Goal: Task Accomplishment & Management: Manage account settings

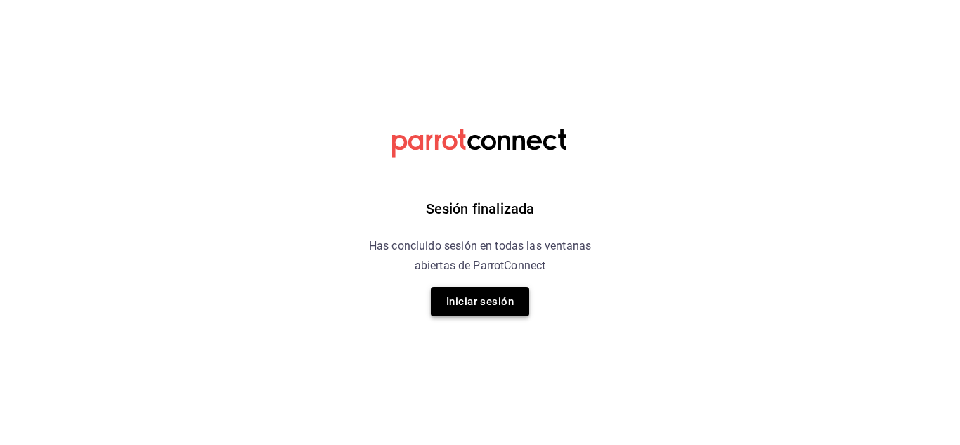
click at [488, 304] on button "Iniciar sesión" at bounding box center [480, 302] width 98 height 30
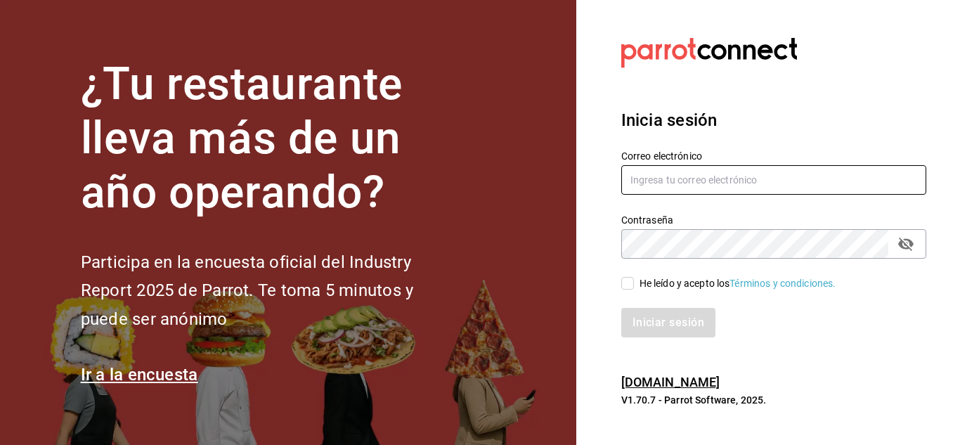
type input "[EMAIL_ADDRESS][DOMAIN_NAME]"
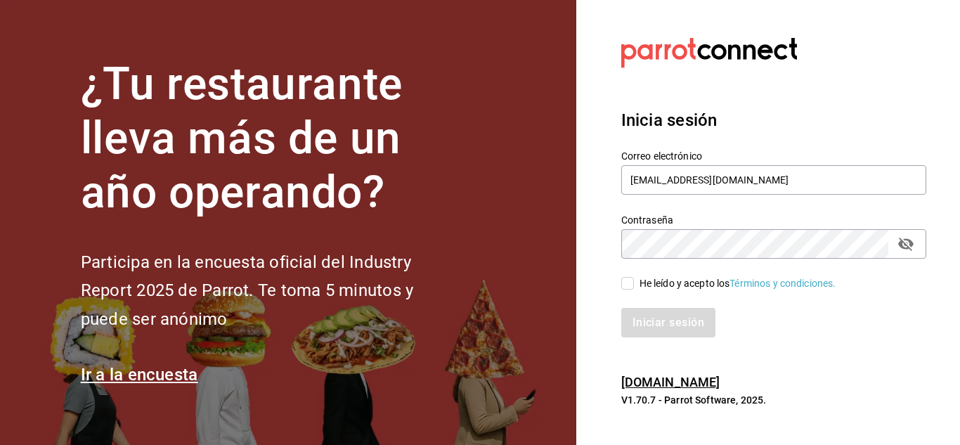
click at [631, 287] on input "He leído y acepto los Términos y condiciones." at bounding box center [627, 283] width 13 height 13
checkbox input "true"
click at [652, 333] on button "Iniciar sesión" at bounding box center [669, 323] width 96 height 30
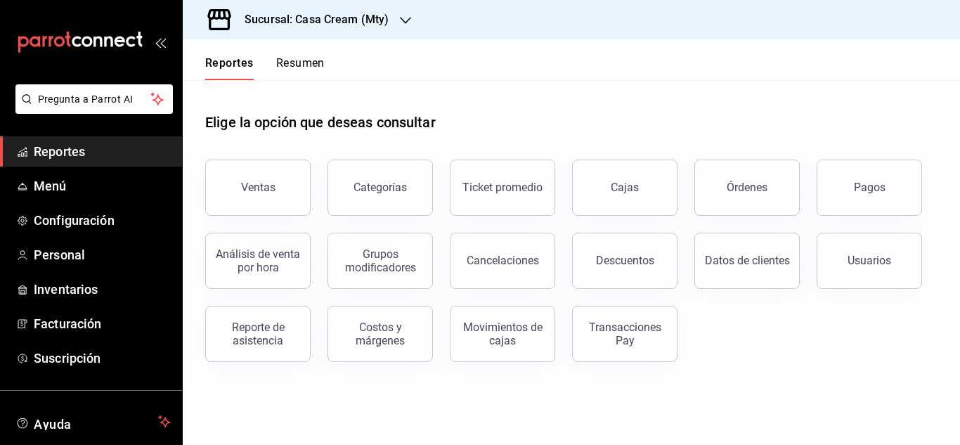
click at [316, 16] on h3 "Sucursal: Casa Cream (Mty)" at bounding box center [310, 19] width 155 height 17
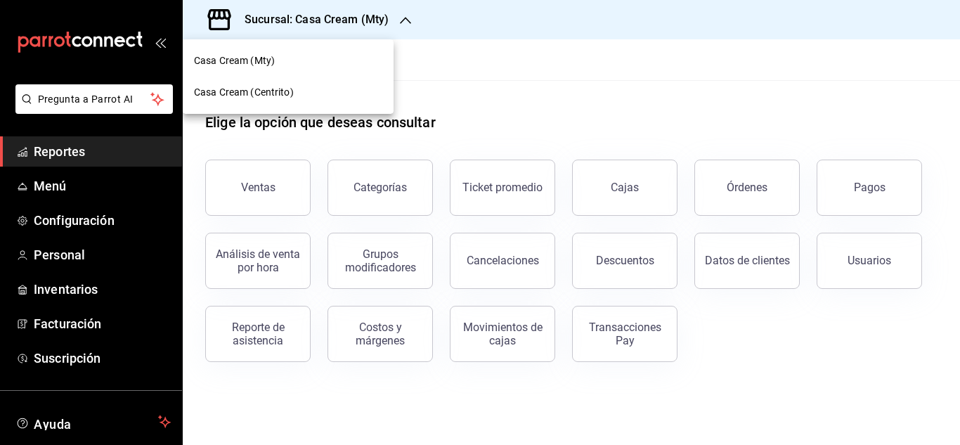
click at [270, 89] on span "Casa Cream (Centrito)" at bounding box center [244, 92] width 100 height 15
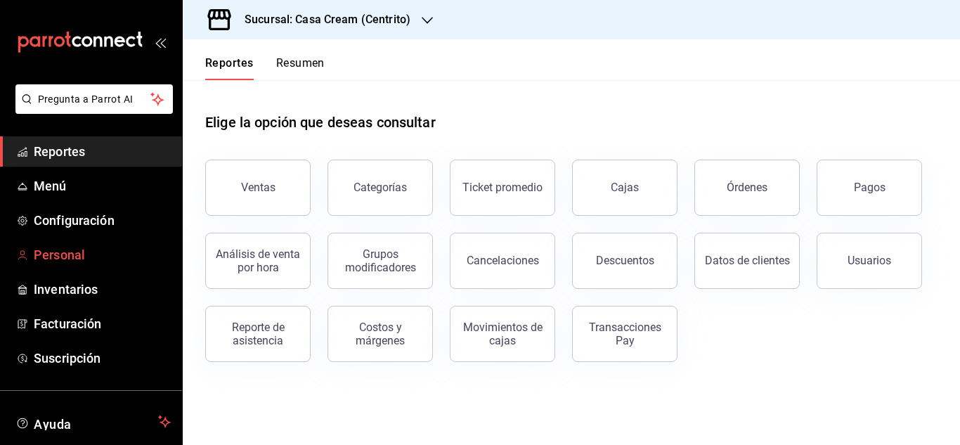
click at [78, 256] on span "Personal" at bounding box center [102, 254] width 137 height 19
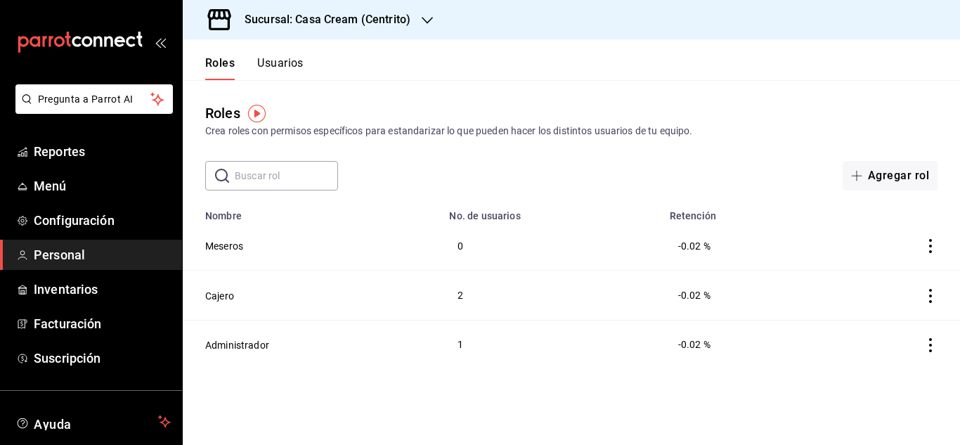
click at [294, 72] on button "Usuarios" at bounding box center [280, 68] width 46 height 24
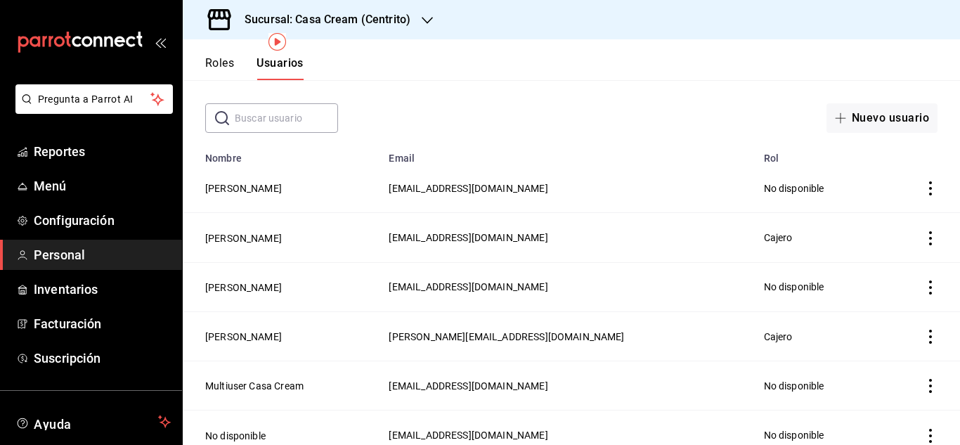
scroll to position [117, 0]
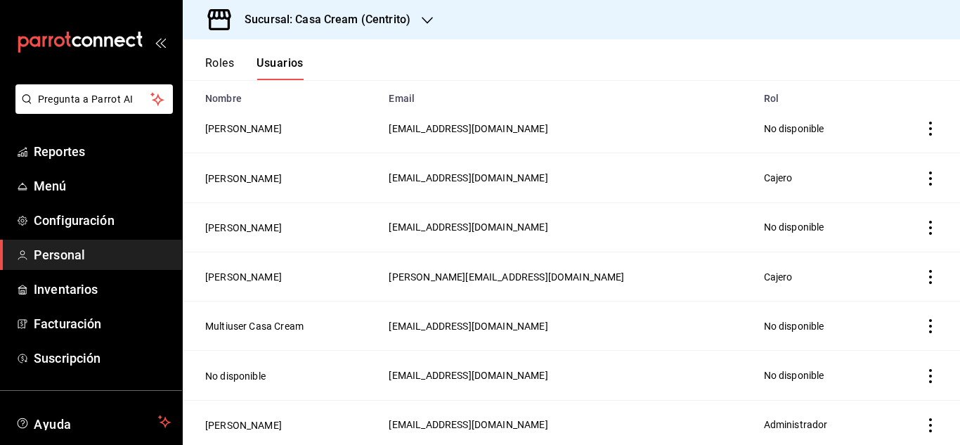
click at [923, 223] on icon "actions" at bounding box center [930, 228] width 14 height 14
click at [255, 219] on div at bounding box center [480, 222] width 960 height 445
click at [257, 223] on button "Irene Yamile Mendoza Hernandez" at bounding box center [243, 228] width 77 height 14
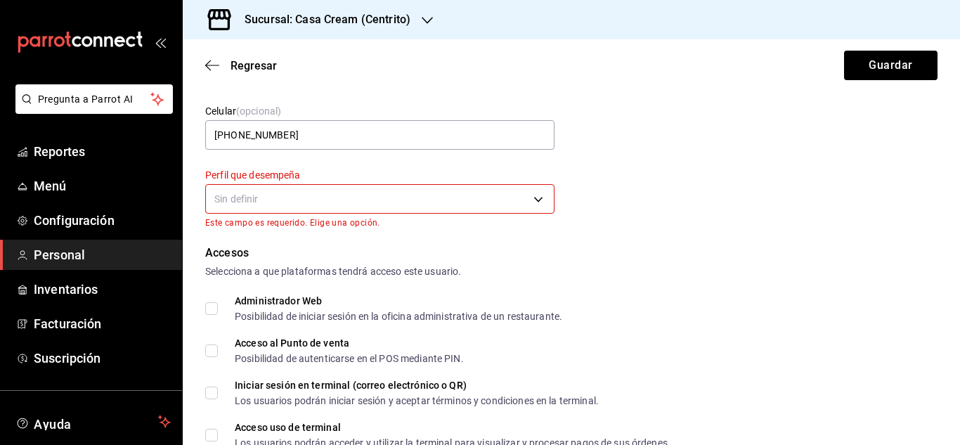
scroll to position [162, 0]
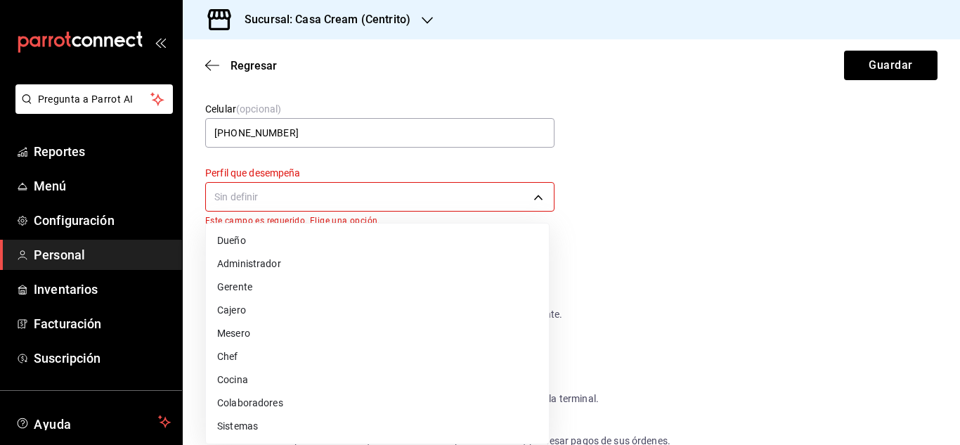
click at [534, 186] on body "Pregunta a Parrot AI Reportes Menú Configuración Personal Inventarios Facturaci…" at bounding box center [480, 222] width 960 height 445
click at [224, 285] on li "Gerente" at bounding box center [377, 286] width 343 height 23
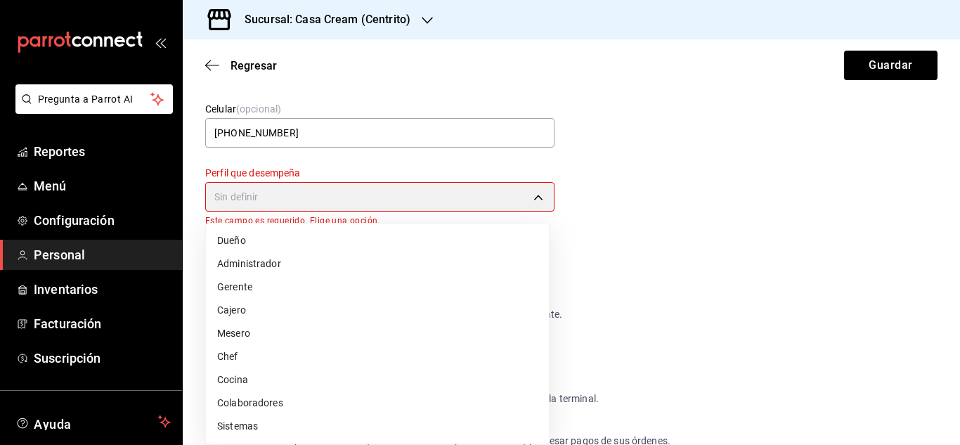
type input "MANAGER"
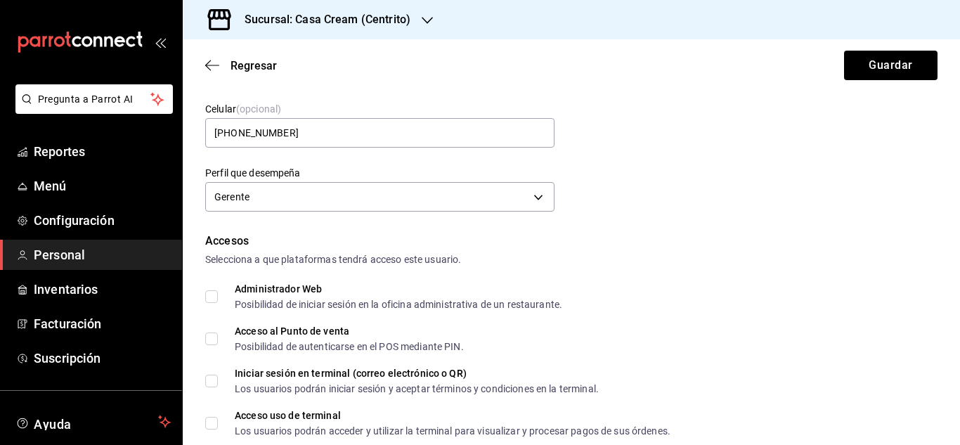
click at [214, 292] on input "Administrador Web Posibilidad de iniciar sesión en la oficina administrativa de…" at bounding box center [211, 296] width 13 height 13
checkbox input "true"
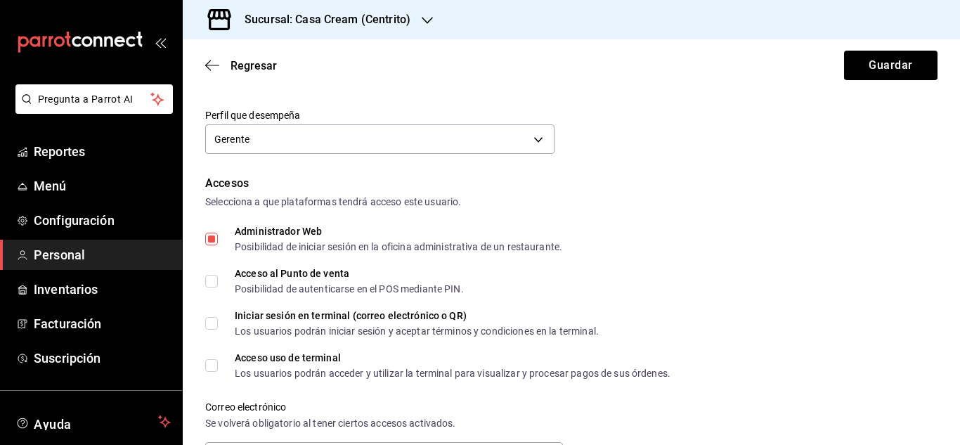
scroll to position [226, 0]
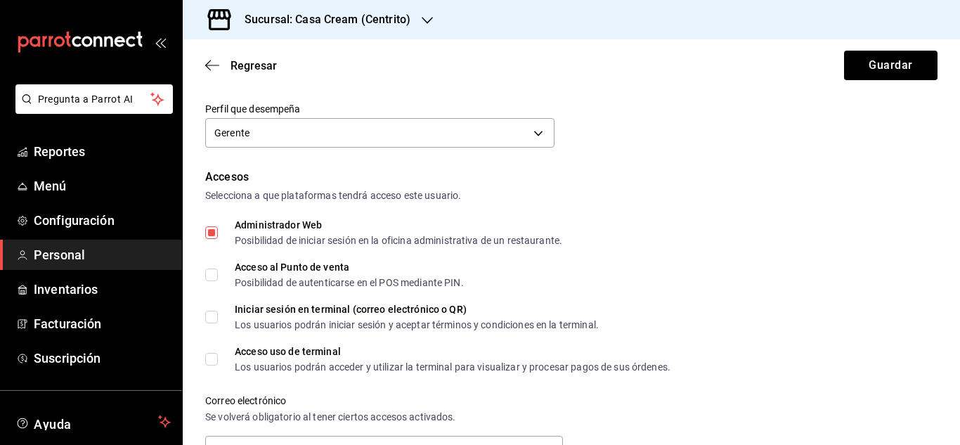
click at [207, 275] on input "Acceso al Punto de venta Posibilidad de autenticarse en el POS mediante PIN." at bounding box center [211, 274] width 13 height 13
checkbox input "true"
click at [210, 360] on input "Acceso uso de terminal Los usuarios podrán acceder y utilizar la terminal para …" at bounding box center [211, 359] width 13 height 13
checkbox input "true"
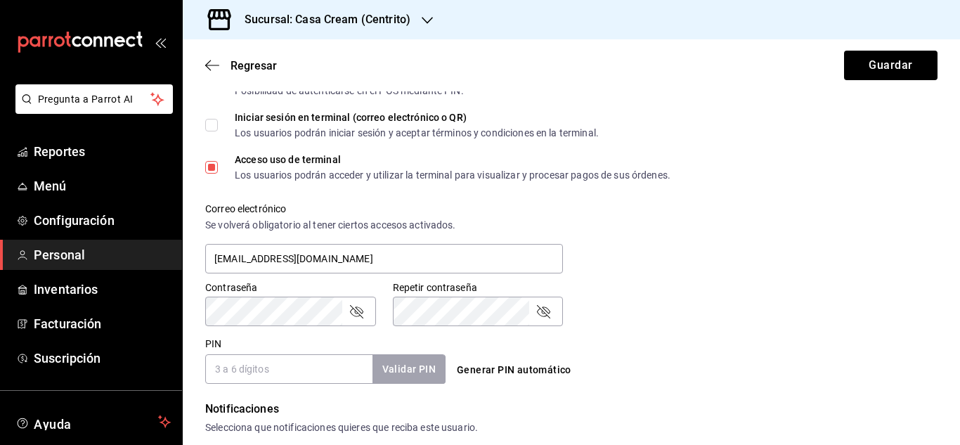
scroll to position [414, 0]
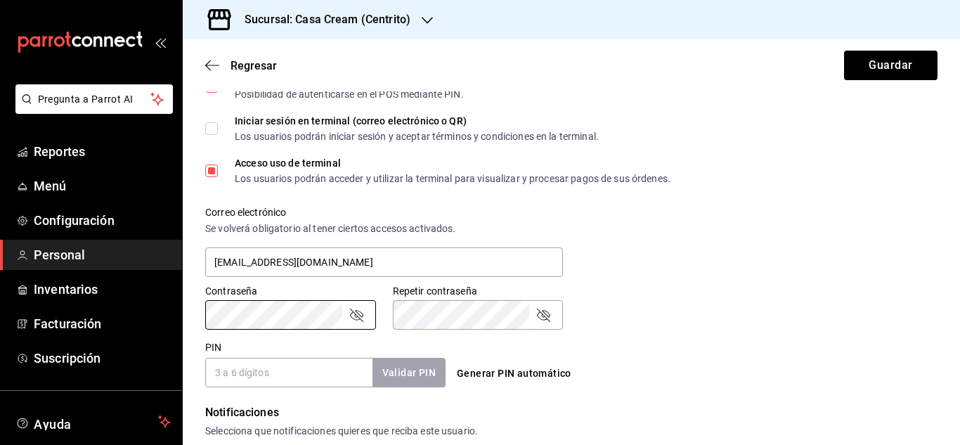
click at [623, 319] on div "Contraseña Contraseña Repetir contraseña Repetir contraseña" at bounding box center [562, 299] width 749 height 62
click at [346, 313] on div "Contraseña" at bounding box center [290, 315] width 171 height 30
click at [352, 313] on icon "passwordField" at bounding box center [356, 314] width 13 height 13
click at [164, 331] on div "Pregunta a Parrot AI Reportes Menú Configuración Personal Inventarios Facturaci…" at bounding box center [480, 222] width 960 height 445
click at [596, 329] on div "Contraseña Contraseña Repetir contraseña Repetir contraseña" at bounding box center [562, 299] width 749 height 62
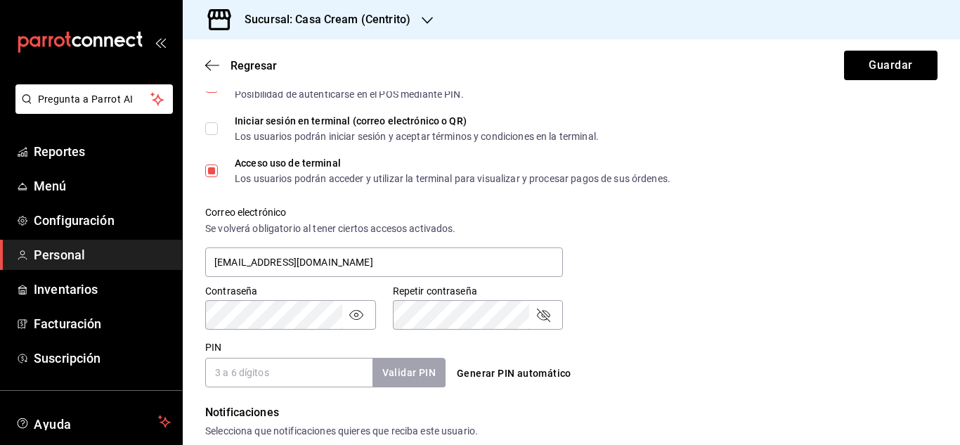
click at [840, 290] on div "Contraseña Contraseña Repetir contraseña Repetir contraseña" at bounding box center [562, 299] width 749 height 62
click at [544, 317] on icon "passwordField" at bounding box center [543, 314] width 17 height 17
click at [275, 375] on input "PIN" at bounding box center [288, 373] width 167 height 30
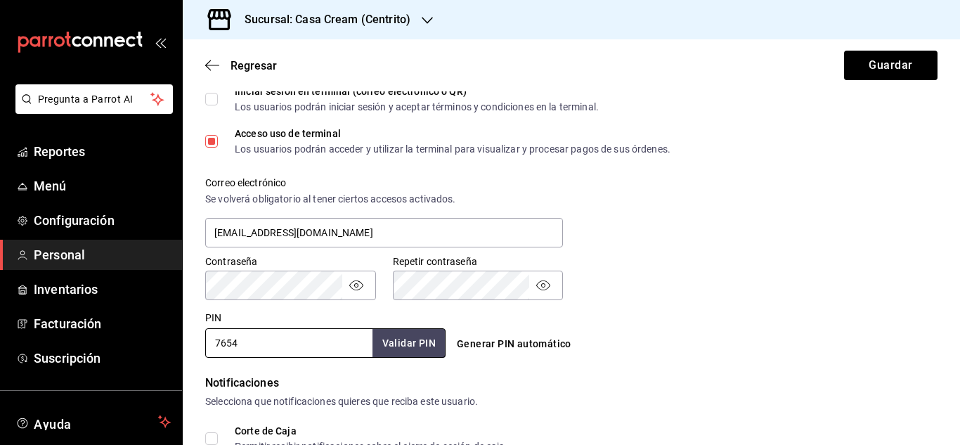
scroll to position [448, 0]
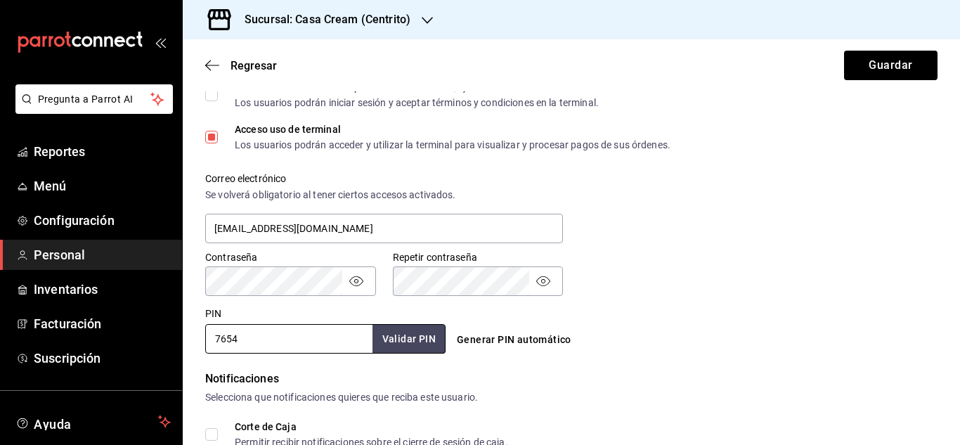
type input "7654"
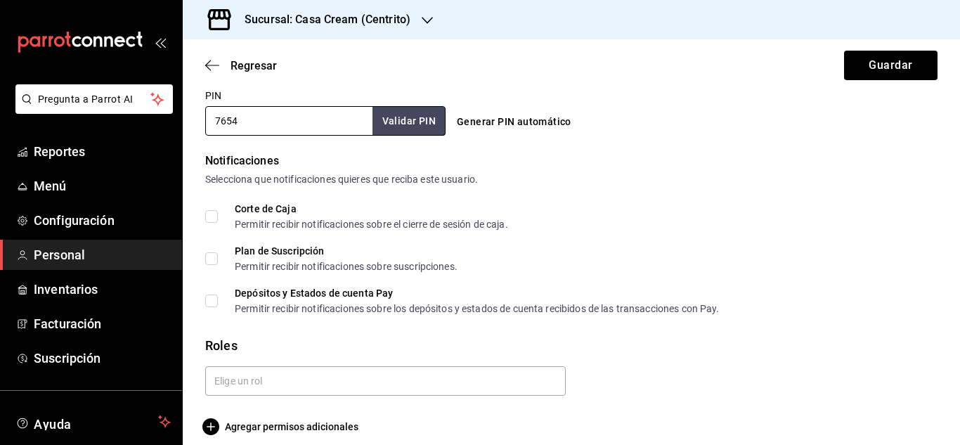
scroll to position [678, 0]
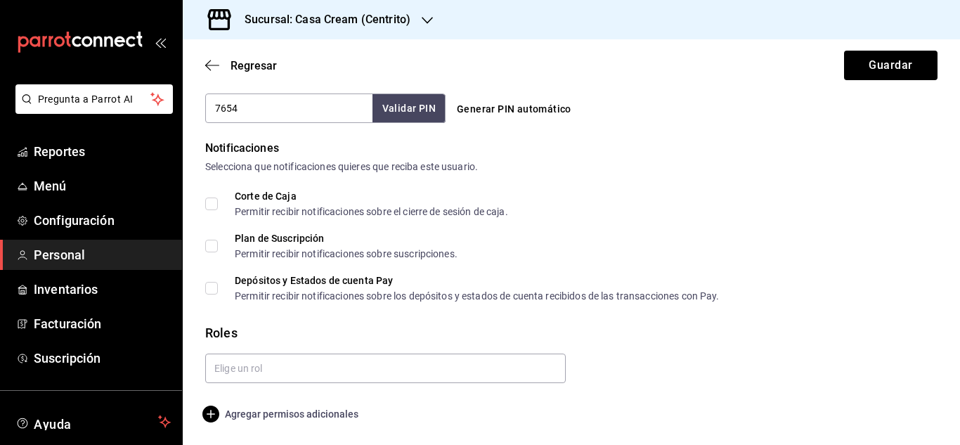
click at [308, 415] on span "Agregar permisos adicionales" at bounding box center [281, 413] width 153 height 17
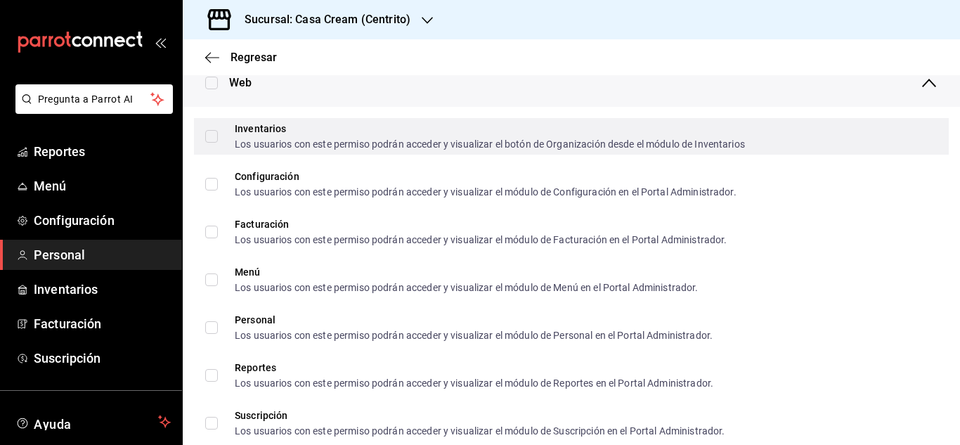
click at [211, 136] on input "Inventarios Los usuarios con este permiso podrán acceder y visualizar el botón …" at bounding box center [211, 136] width 13 height 13
checkbox input "true"
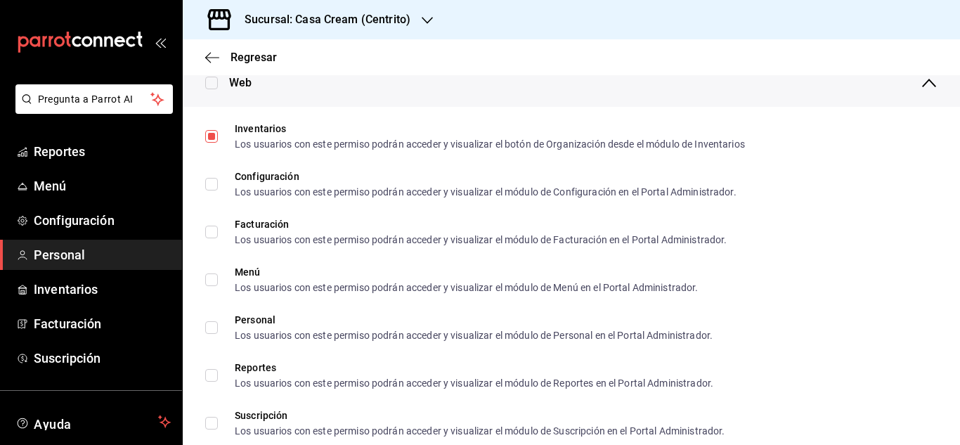
click at [211, 79] on input "checkbox" at bounding box center [211, 83] width 13 height 13
checkbox input "true"
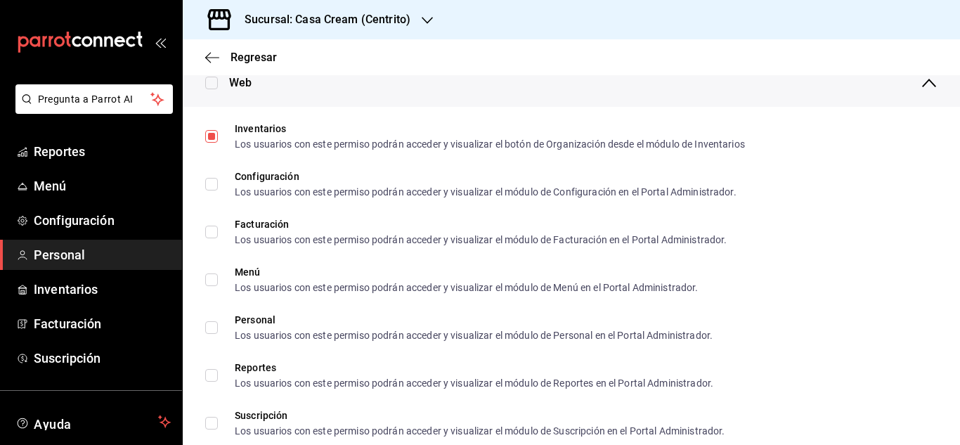
checkbox input "true"
click at [212, 84] on input "checkbox" at bounding box center [211, 83] width 13 height 13
checkbox input "false"
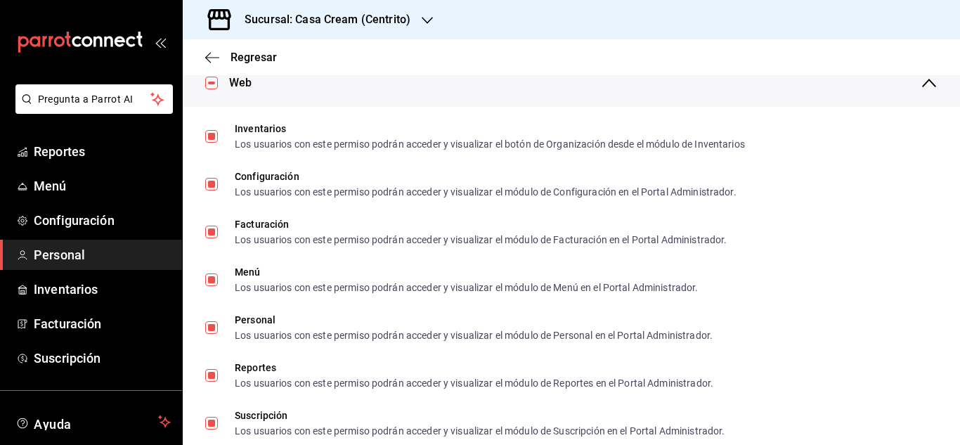
checkbox input "false"
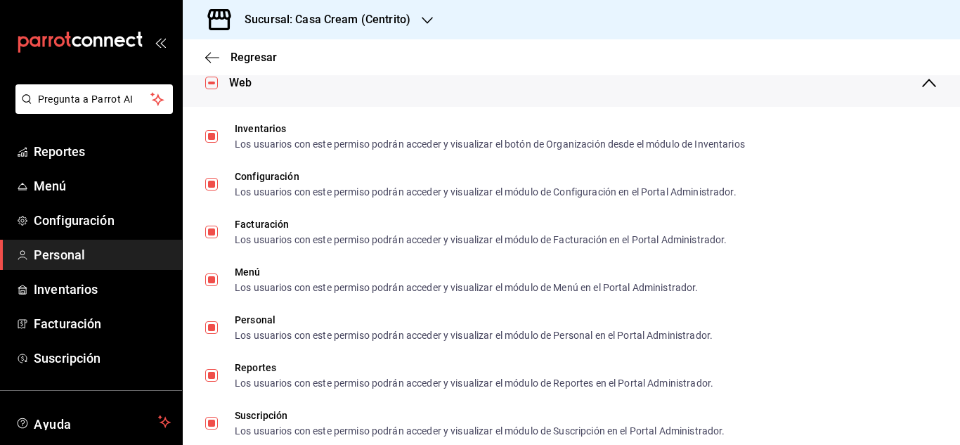
checkbox input "false"
click at [212, 84] on input "checkbox" at bounding box center [211, 83] width 13 height 13
checkbox input "true"
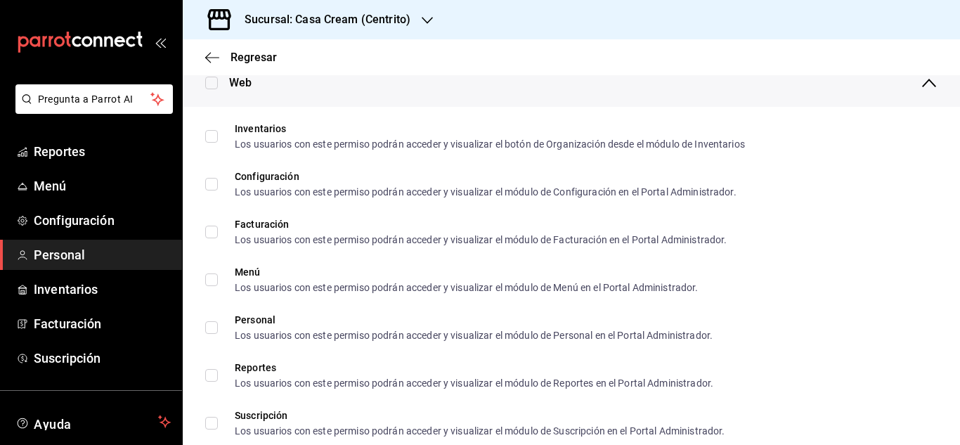
checkbox input "true"
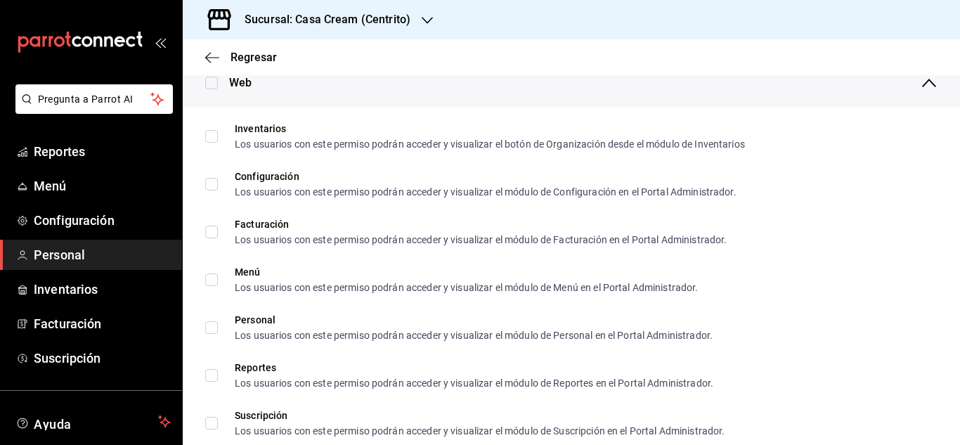
checkbox input "true"
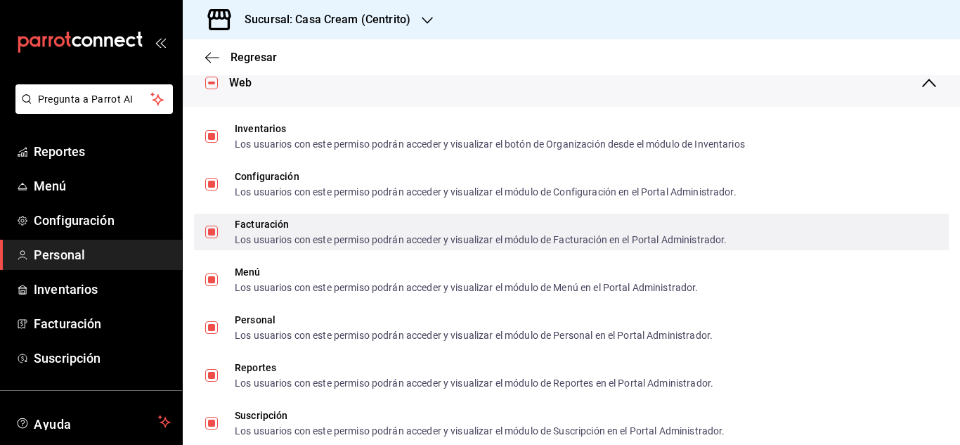
click at [215, 230] on input "Facturación Los usuarios con este permiso podrán acceder y visualizar el módulo…" at bounding box center [211, 232] width 13 height 13
checkbox input "false"
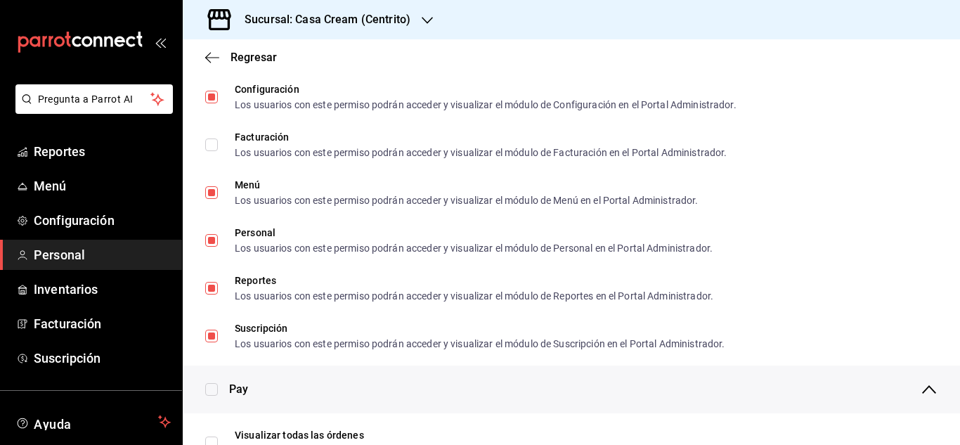
scroll to position [770, 0]
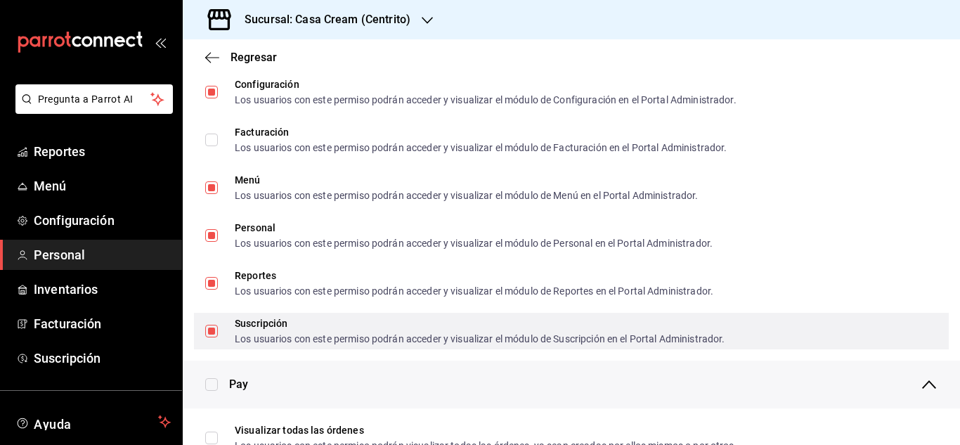
click at [212, 331] on input "Suscripción Los usuarios con este permiso podrán acceder y visualizar el módulo…" at bounding box center [211, 331] width 13 height 13
checkbox input "false"
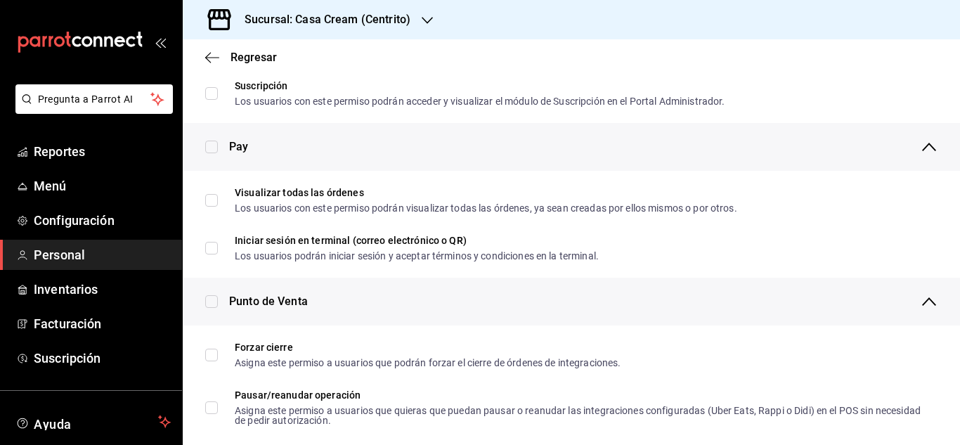
scroll to position [1052, 0]
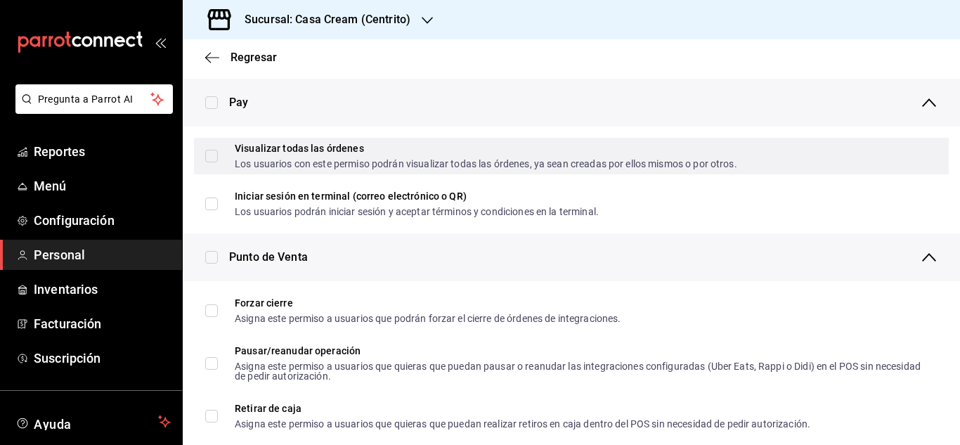
click at [209, 152] on input "Visualizar todas las órdenes Los usuarios con este permiso podrán visualizar to…" at bounding box center [211, 156] width 13 height 13
checkbox input "true"
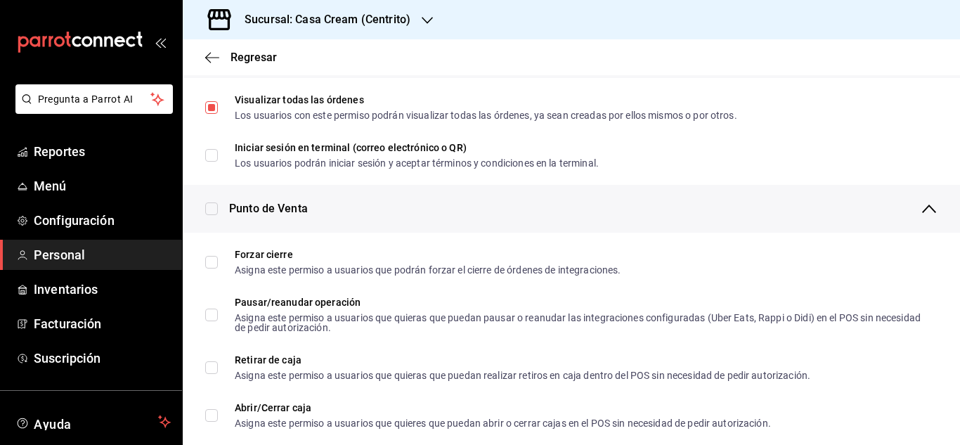
scroll to position [1139, 0]
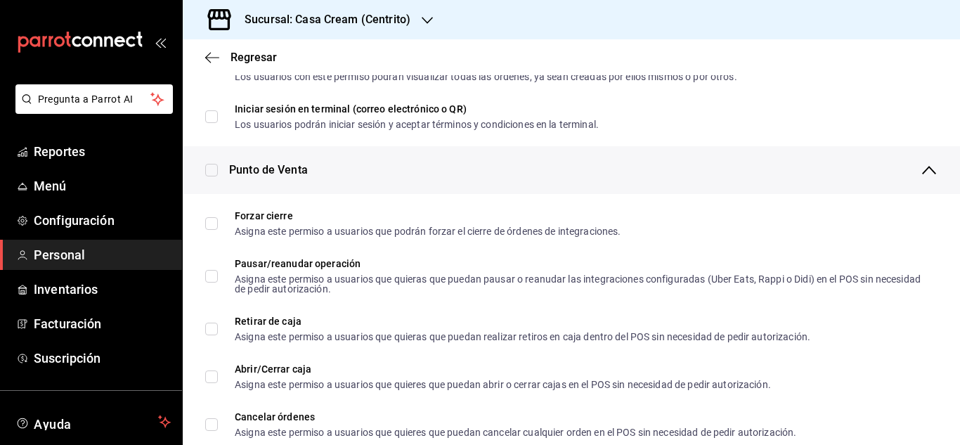
click at [214, 171] on input "checkbox" at bounding box center [211, 170] width 13 height 13
checkbox input "true"
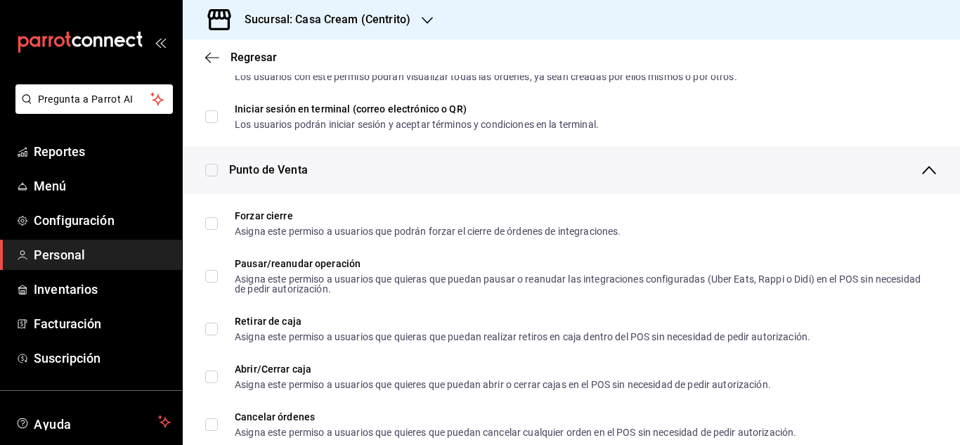
checkbox input "true"
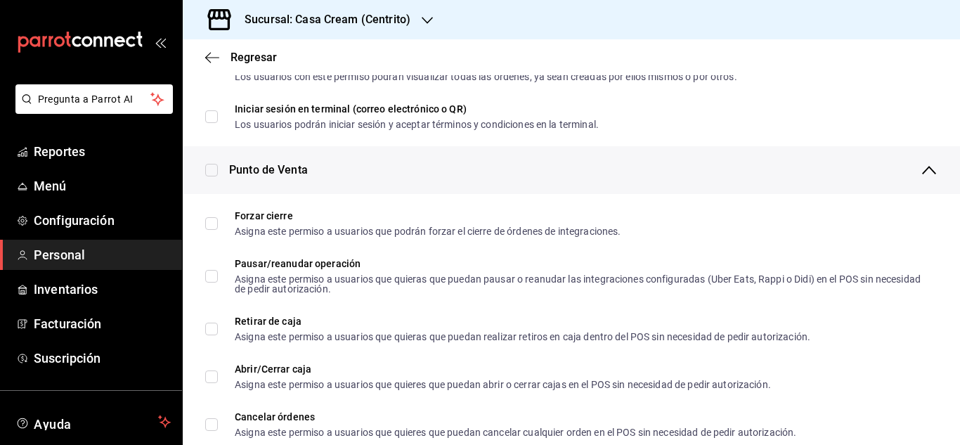
checkbox input "true"
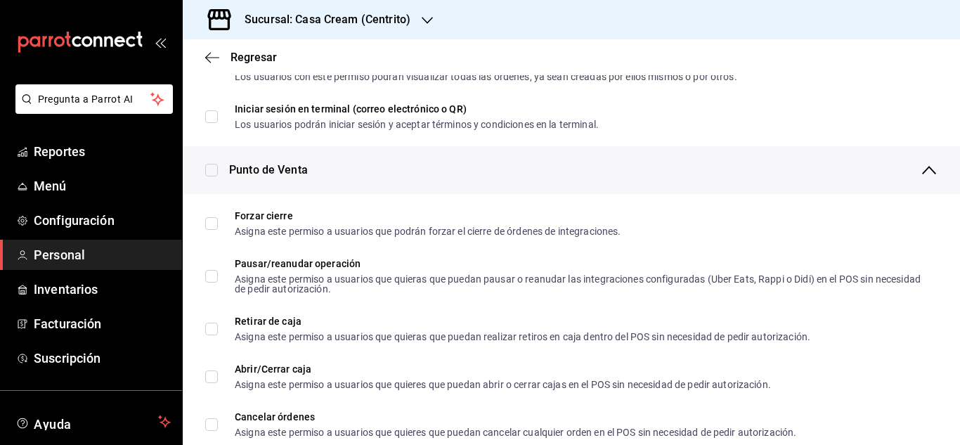
checkbox input "true"
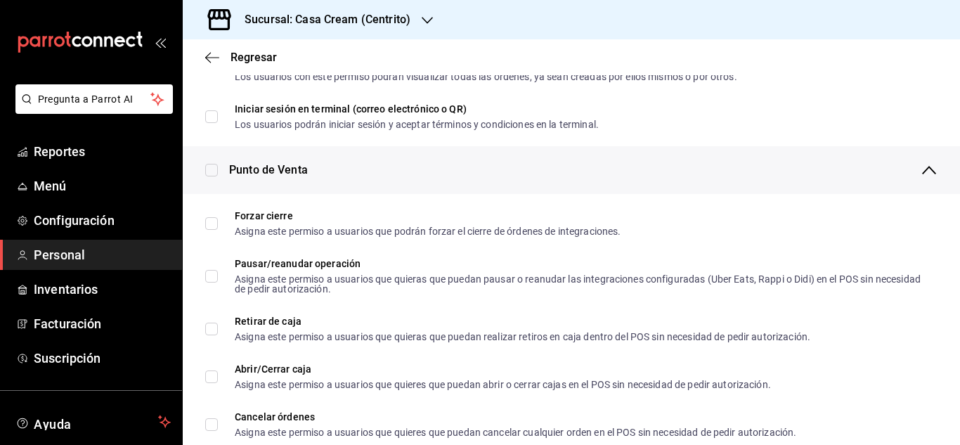
checkbox input "true"
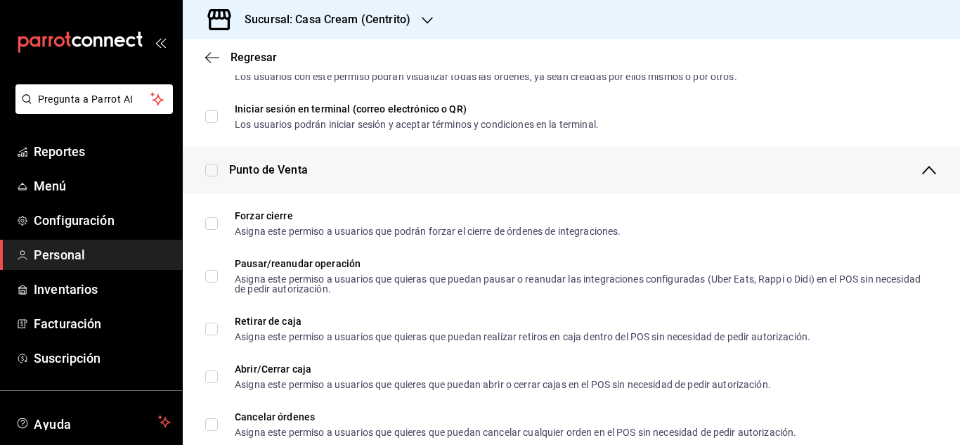
checkbox input "true"
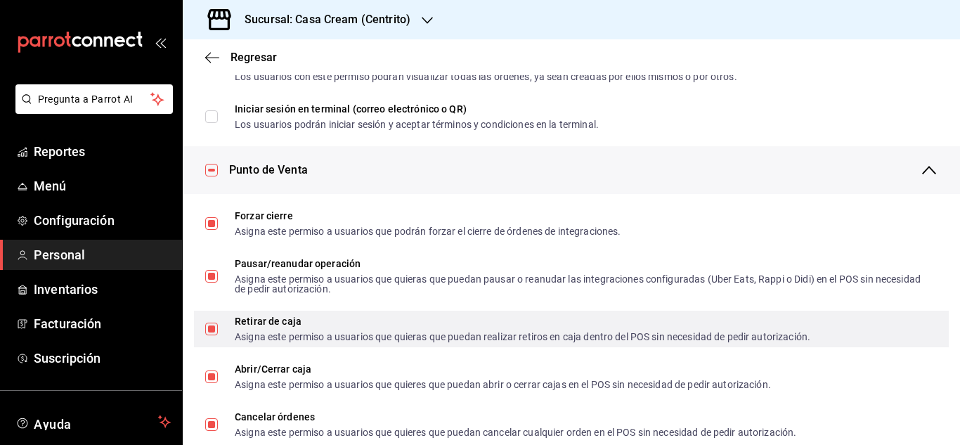
click at [208, 325] on input "Retirar de caja Asigna este permiso a usuarios que quieras que puedan realizar …" at bounding box center [211, 328] width 13 height 13
checkbox input "false"
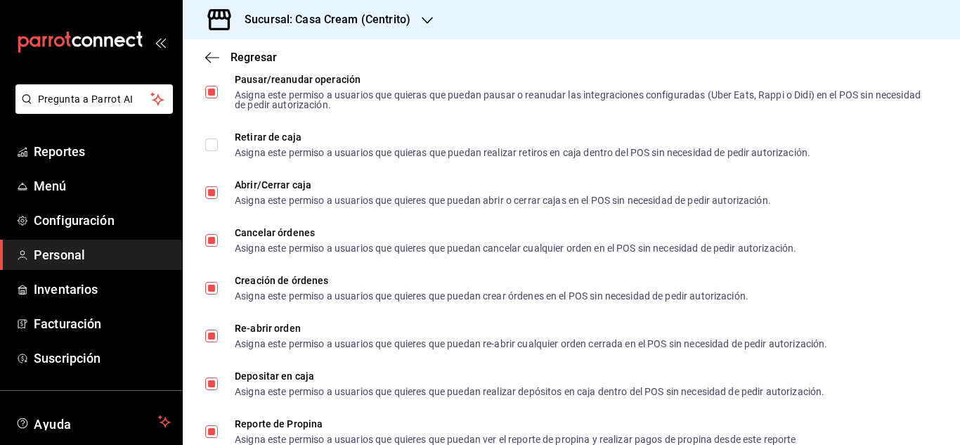
scroll to position [1299, 0]
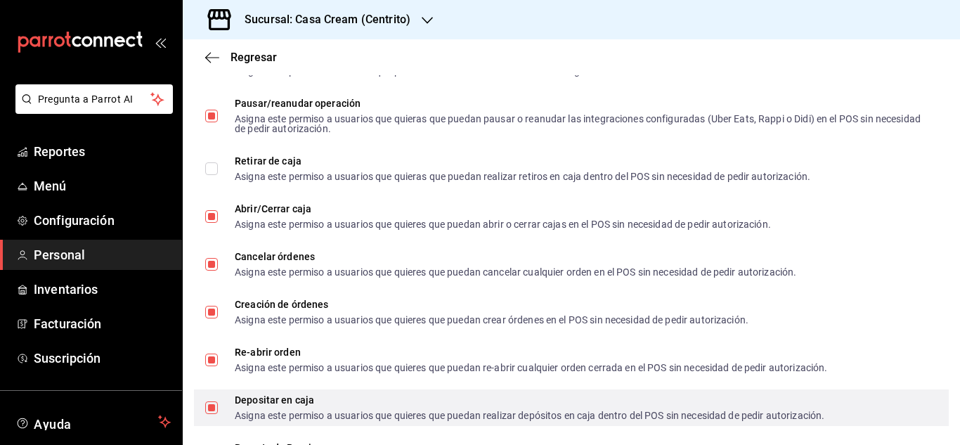
click at [211, 409] on input "Depositar en caja Asigna este permiso a usuarios que quieres que puedan realiza…" at bounding box center [211, 407] width 13 height 13
checkbox input "false"
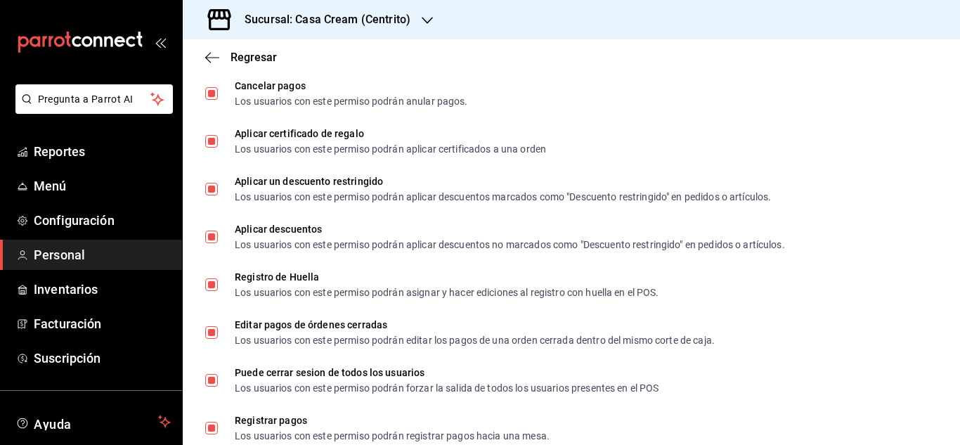
scroll to position [1857, 0]
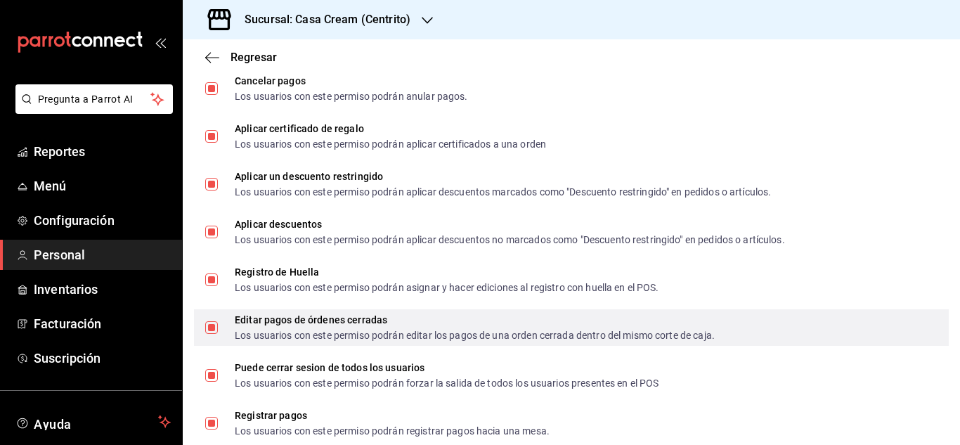
click at [204, 327] on div "Editar pagos de órdenes cerradas Los usuarios con este permiso podrán editar lo…" at bounding box center [571, 327] width 755 height 37
checkbox input "false"
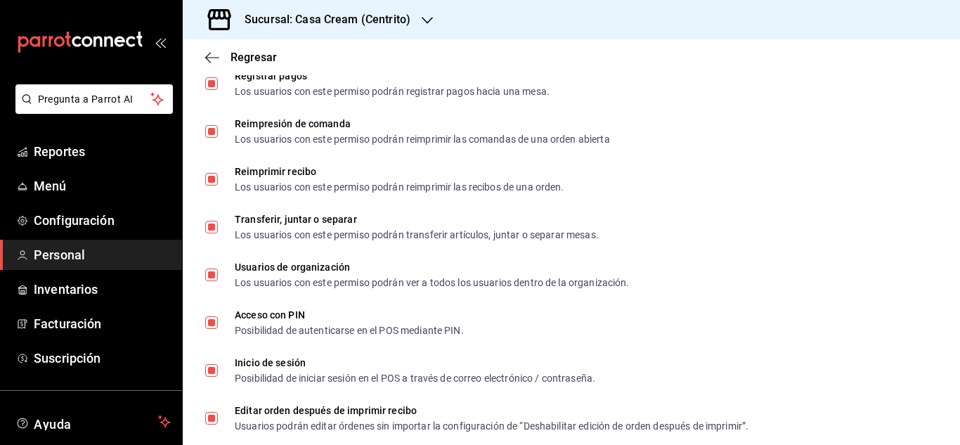
scroll to position [2201, 0]
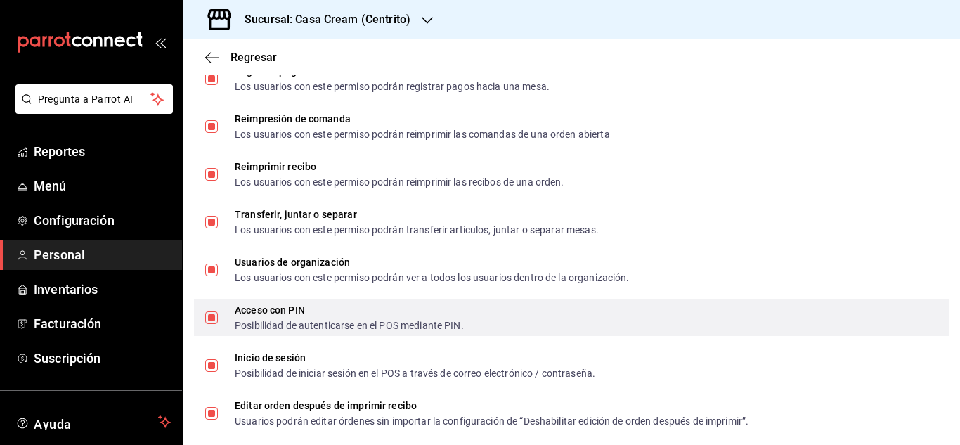
click at [211, 318] on input "Acceso con PIN Posibilidad de autenticarse en el POS mediante PIN." at bounding box center [211, 317] width 13 height 13
checkbox input "false"
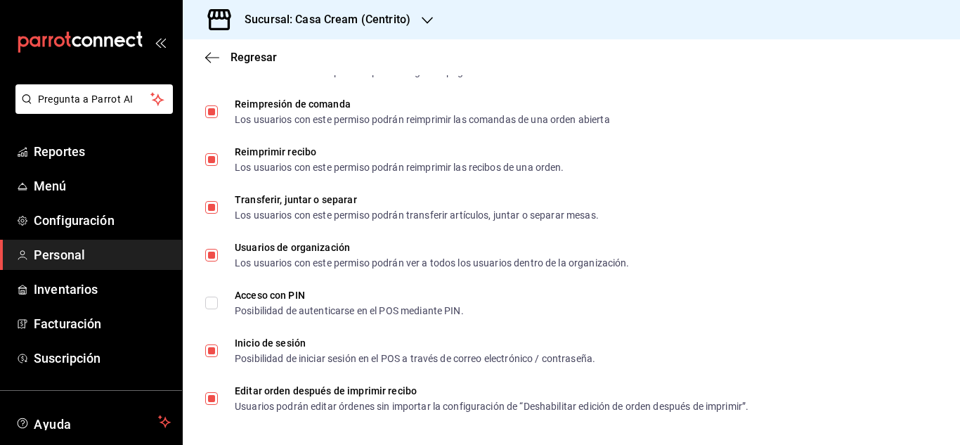
scroll to position [2222, 0]
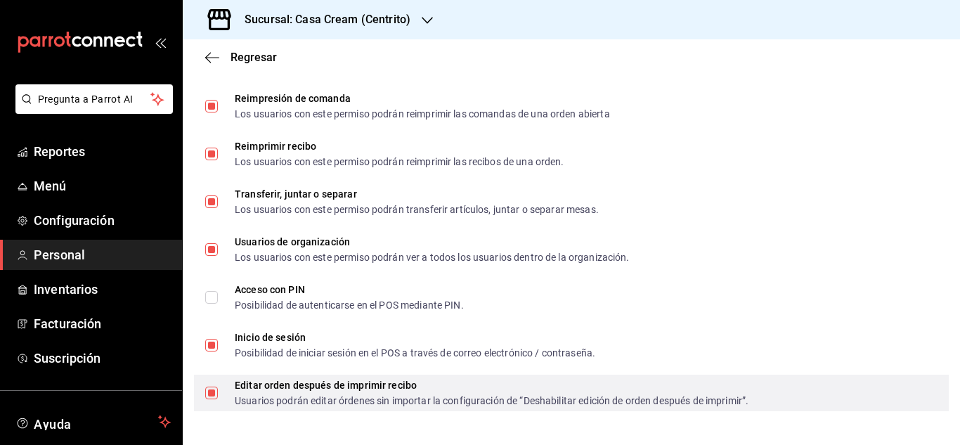
click at [206, 389] on input "Editar orden después de imprimir recibo Usuarios podrán editar órdenes sin impo…" at bounding box center [211, 392] width 13 height 13
checkbox input "false"
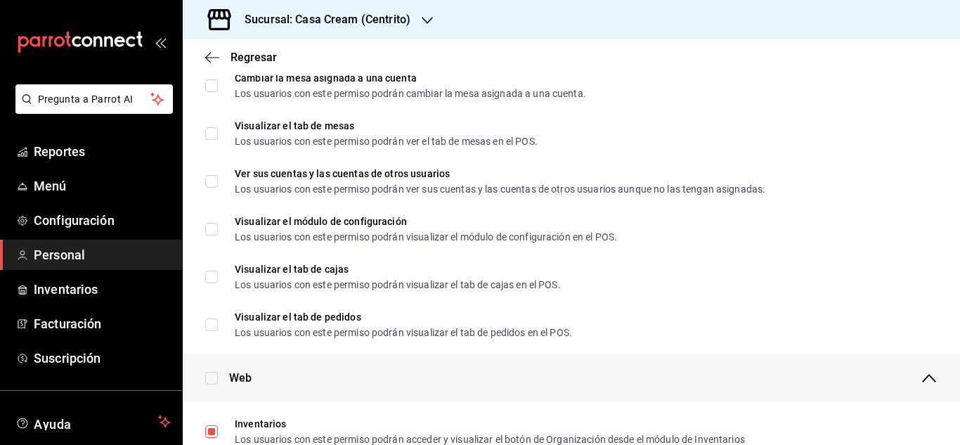
scroll to position [0, 0]
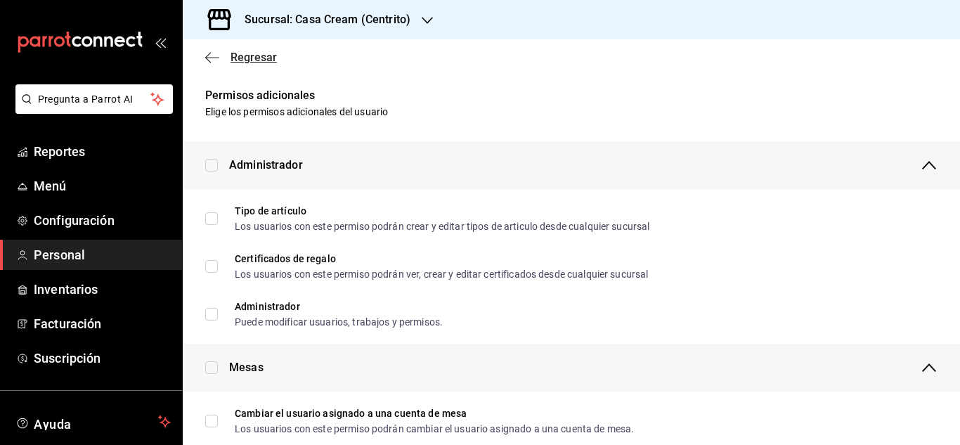
click at [213, 57] on icon "button" at bounding box center [212, 57] width 14 height 1
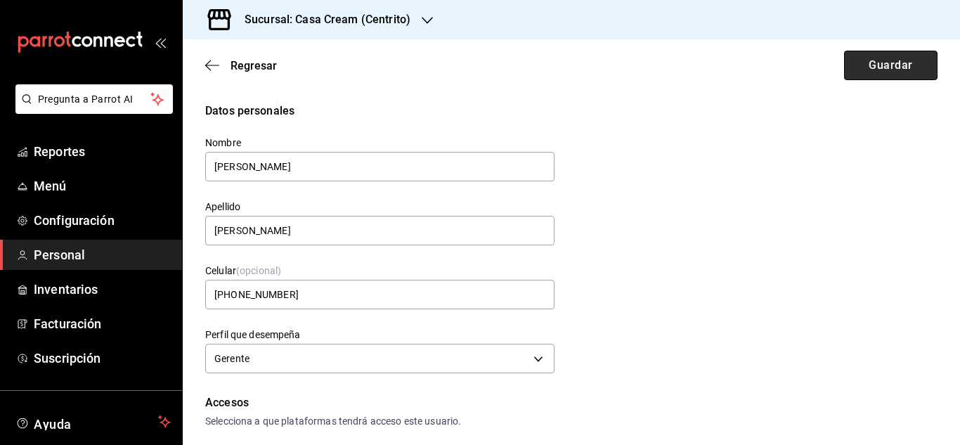
click at [861, 57] on button "Guardar" at bounding box center [890, 66] width 93 height 30
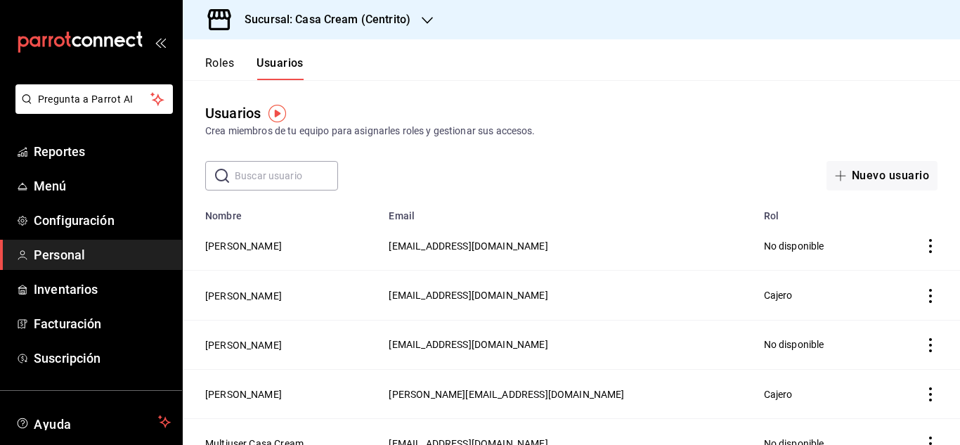
click at [61, 42] on icon "mailbox folders" at bounding box center [80, 42] width 126 height 21
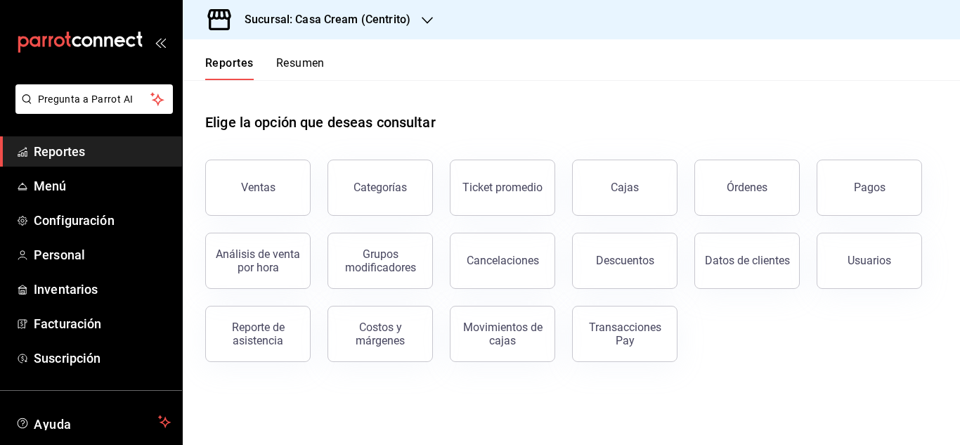
click at [37, 32] on icon "mailbox folders" at bounding box center [80, 42] width 126 height 21
